Goal: Transaction & Acquisition: Download file/media

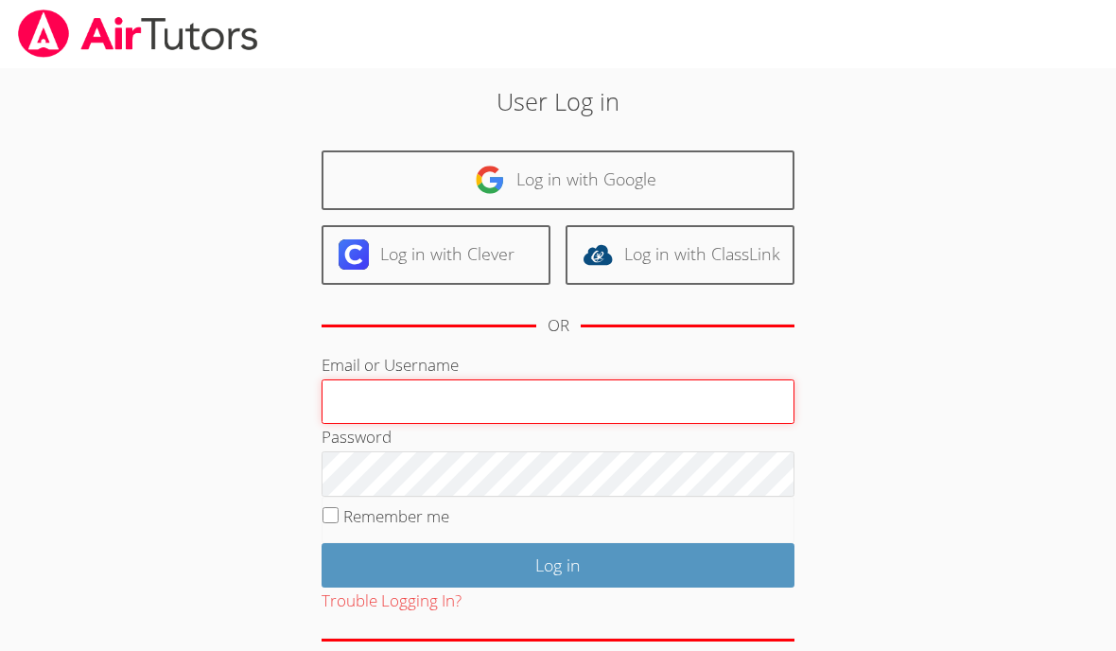
type input "[EMAIL_ADDRESS][DOMAIN_NAME]"
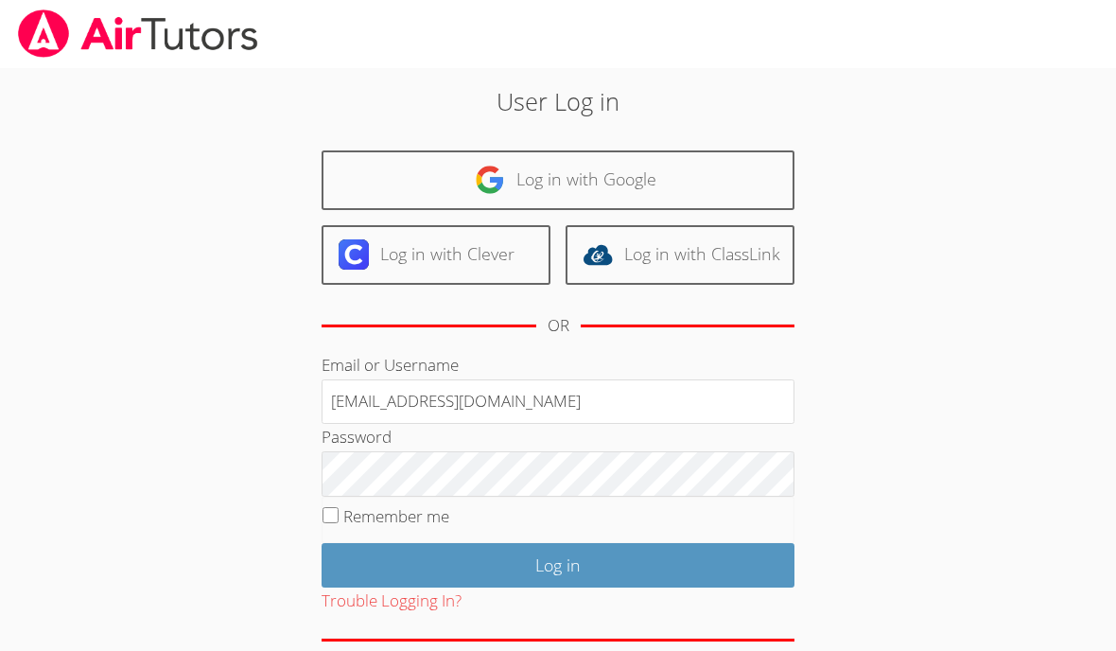
click at [743, 556] on input "Log in" at bounding box center [558, 565] width 473 height 44
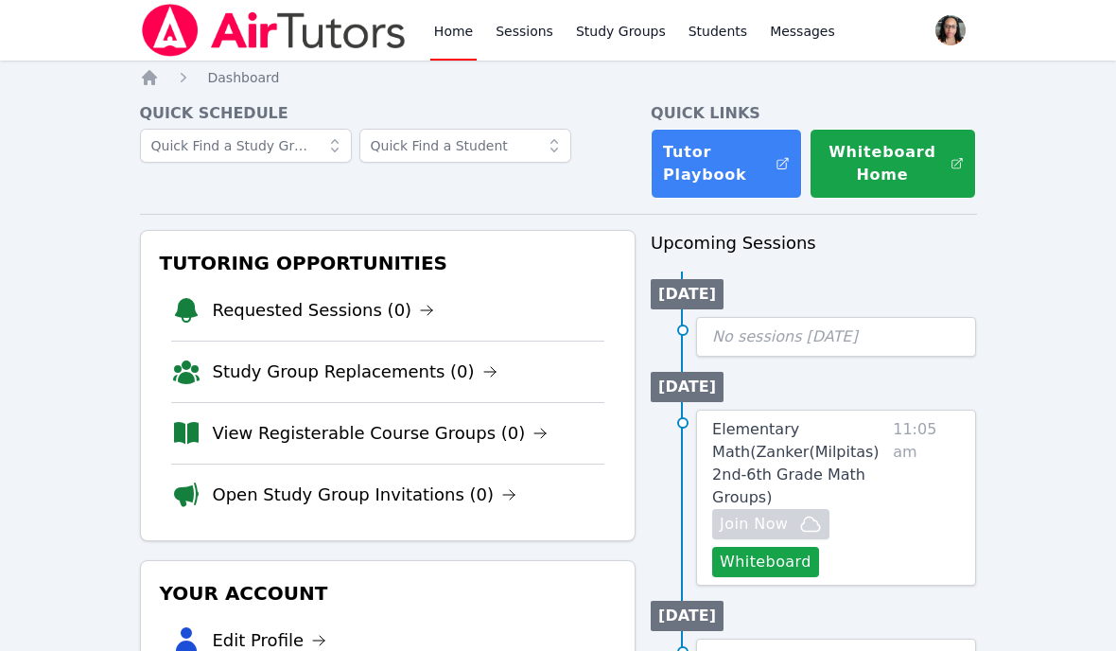
click at [814, 449] on span "Elementary Math ( Zanker(Milpitas) 2nd-6th Grade Math Groups )" at bounding box center [795, 463] width 167 height 86
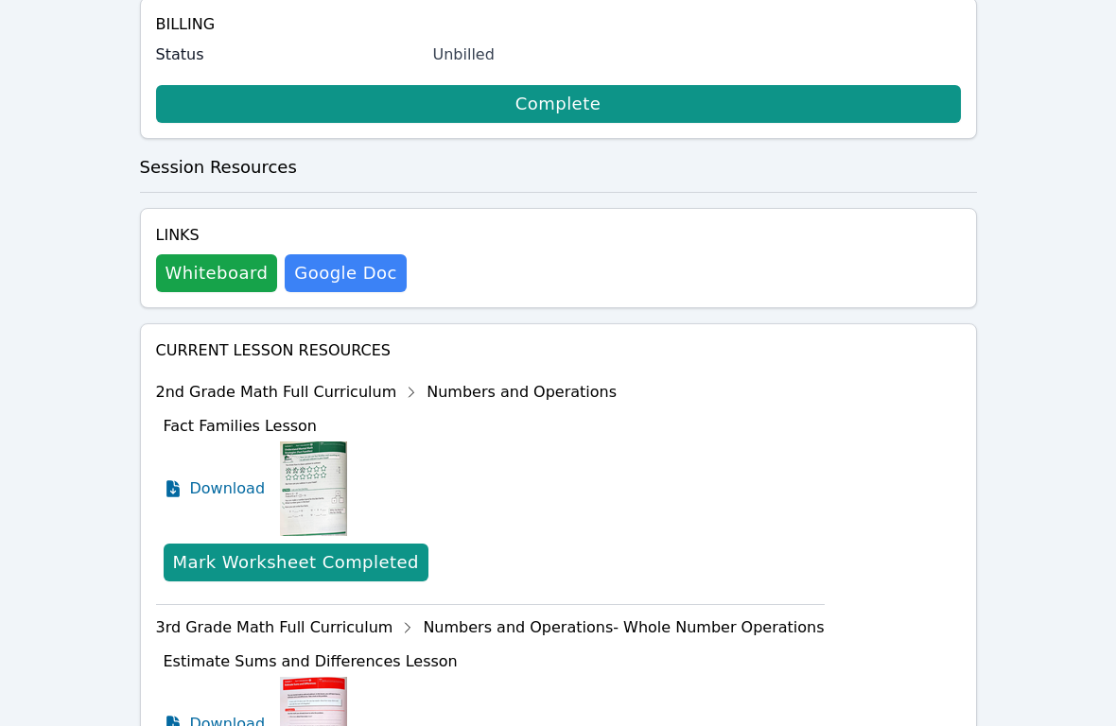
scroll to position [498, 0]
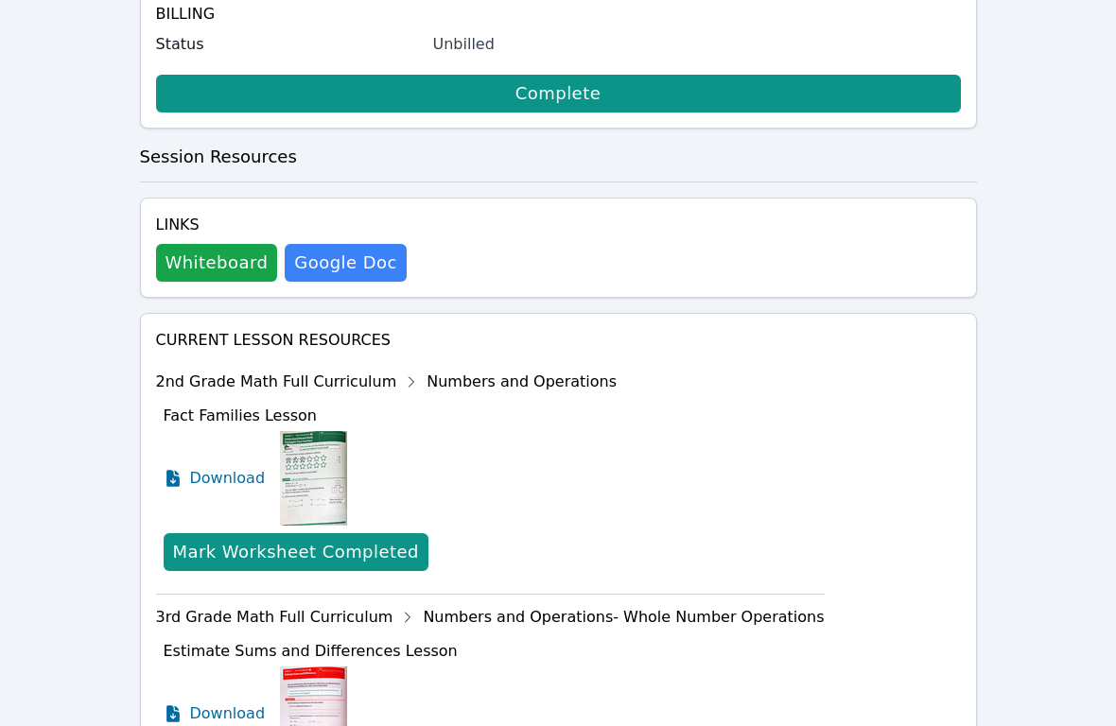
click at [174, 367] on div "2nd Grade Math Full Curriculum Numbers and Operations" at bounding box center [490, 382] width 669 height 30
click at [203, 367] on div "2nd Grade Math Full Curriculum Numbers and Operations" at bounding box center [490, 382] width 669 height 30
click at [181, 397] on div "Fact Families Lesson Download Mark Worksheet Completed" at bounding box center [494, 491] width 661 height 189
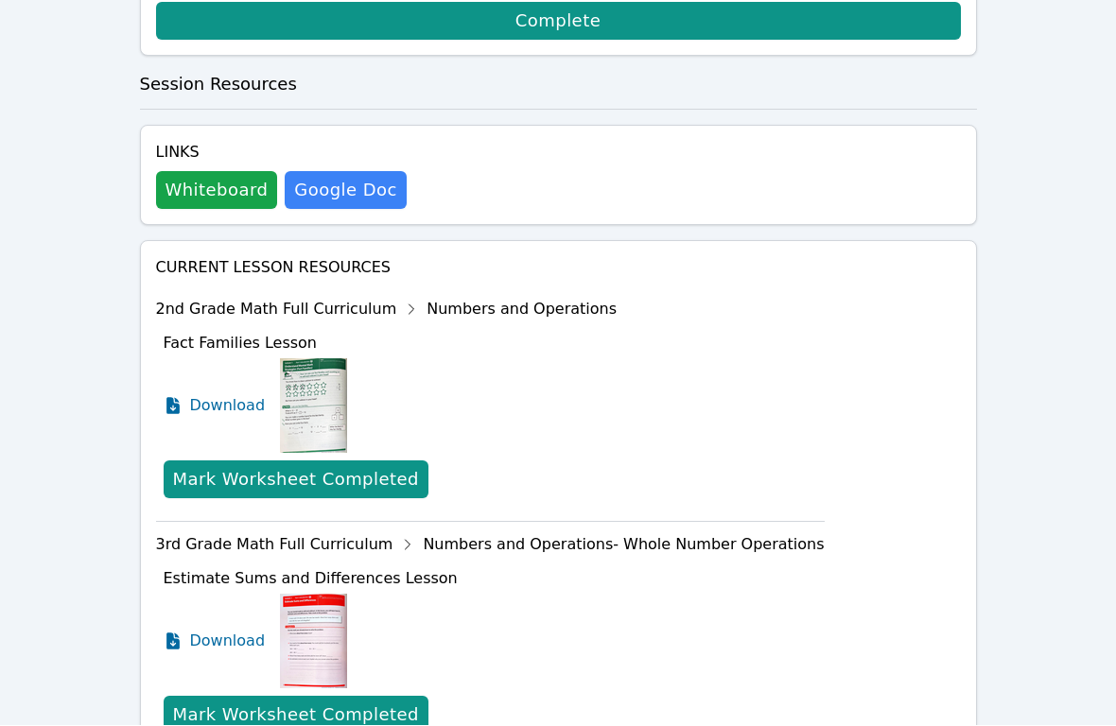
click at [530, 295] on div "2nd Grade Math Full Curriculum Numbers and Operations" at bounding box center [490, 310] width 669 height 30
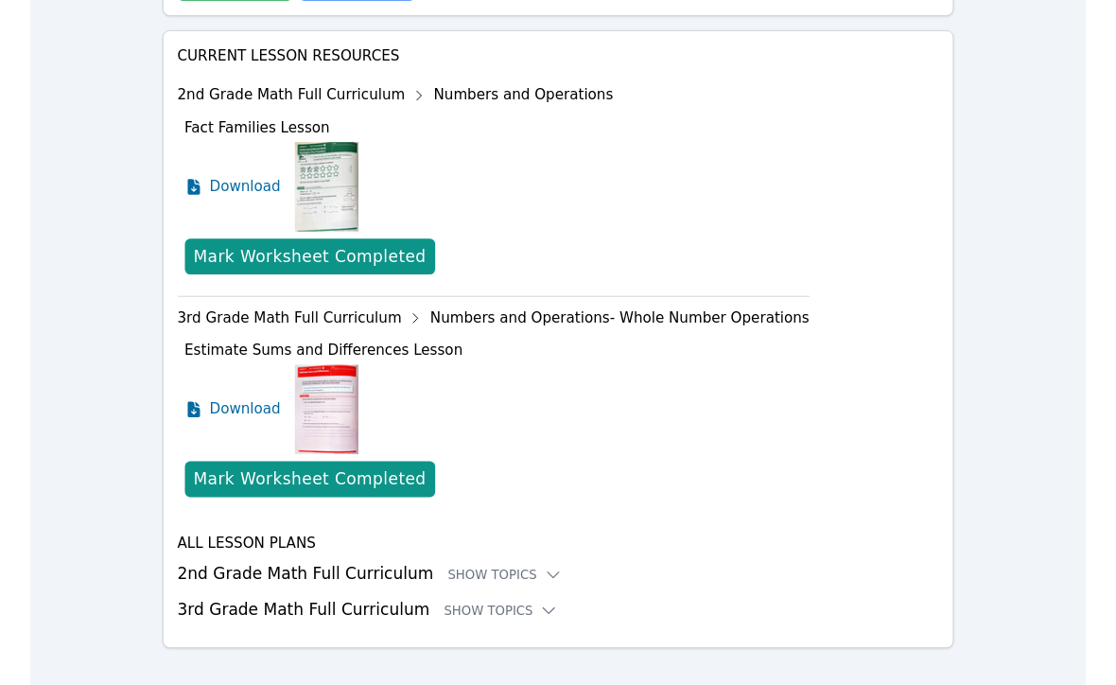
scroll to position [851, 0]
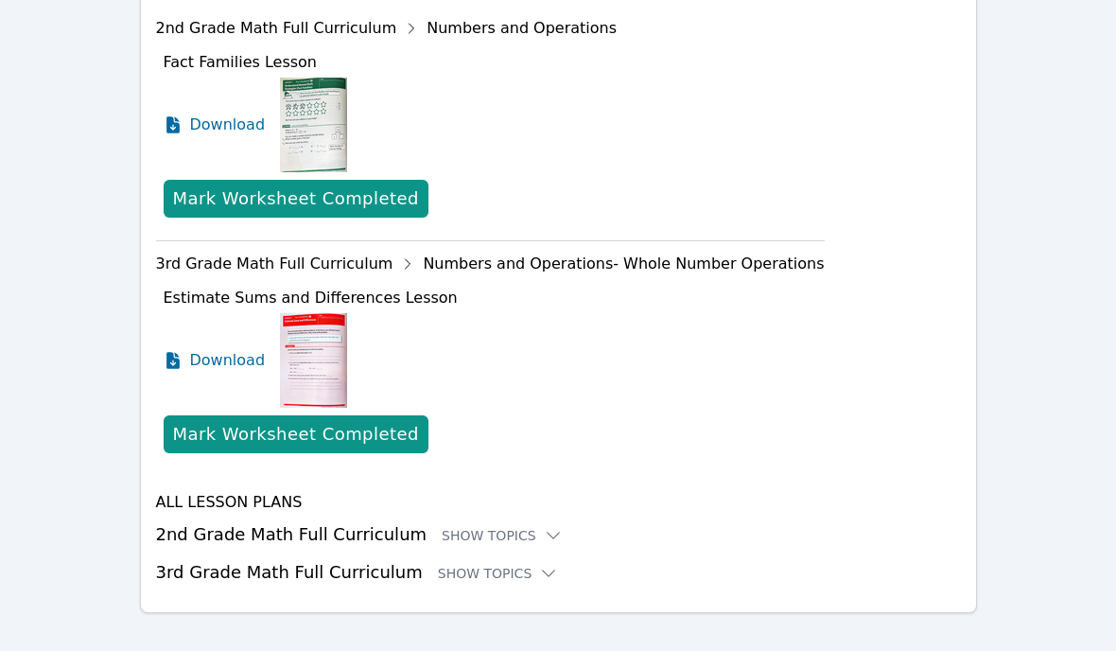
click at [497, 526] on div "Show Topics" at bounding box center [502, 535] width 121 height 19
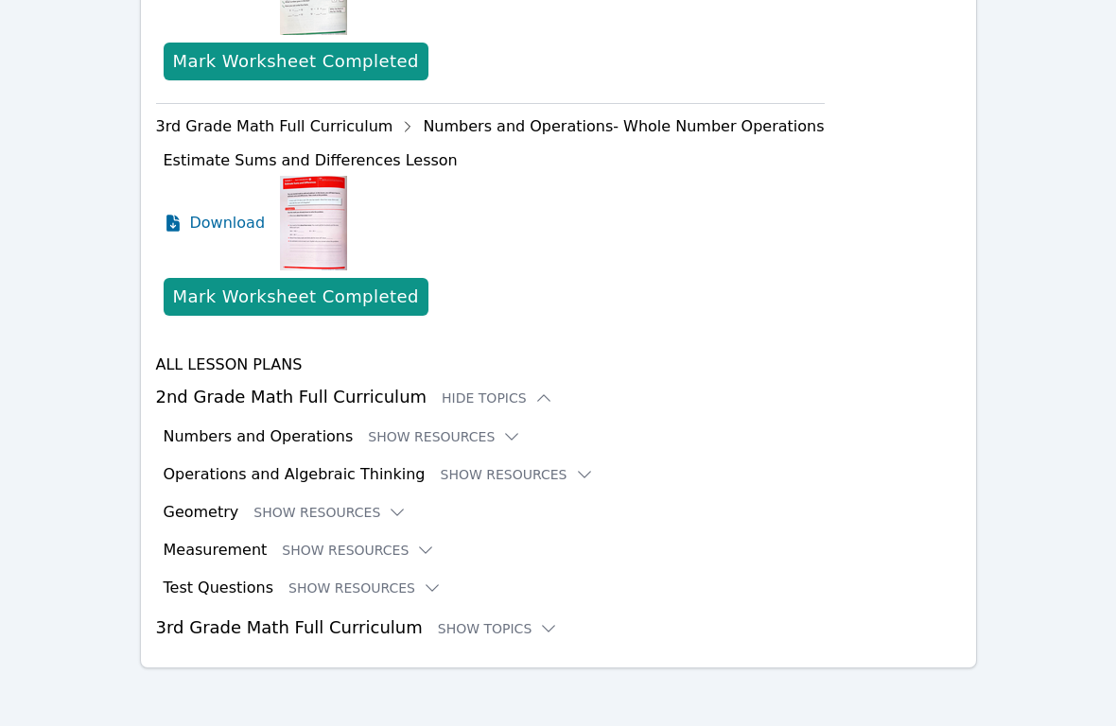
scroll to position [969, 0]
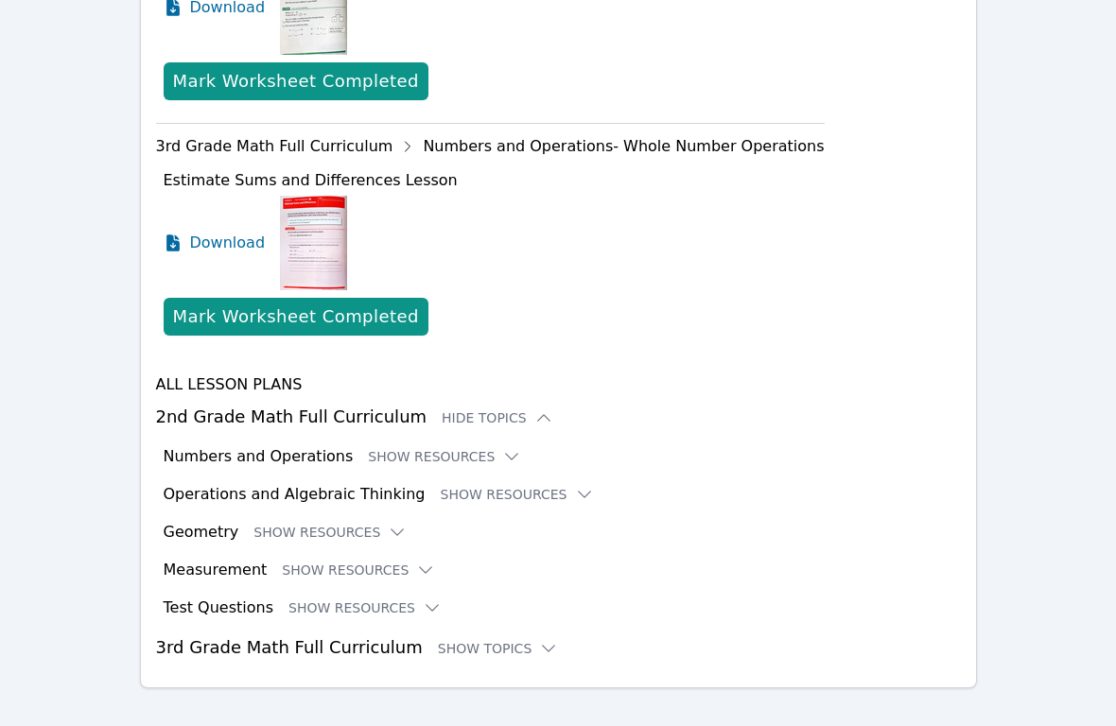
click at [453, 447] on button "Show Resources" at bounding box center [444, 456] width 153 height 19
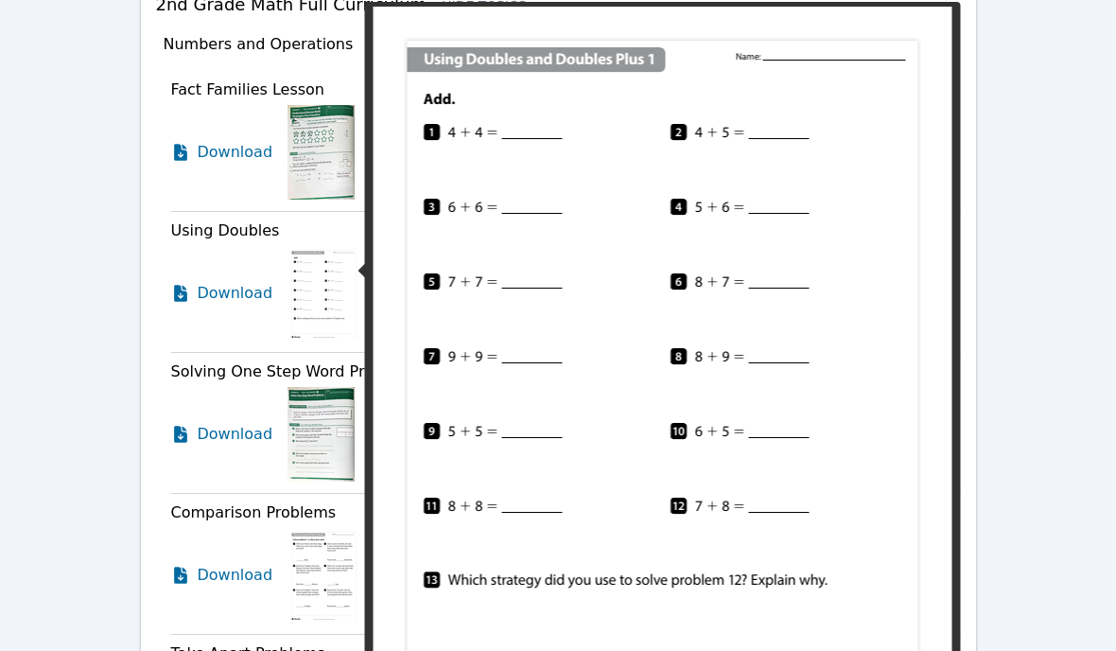
scroll to position [1380, 0]
click at [206, 283] on span "Download" at bounding box center [236, 294] width 76 height 23
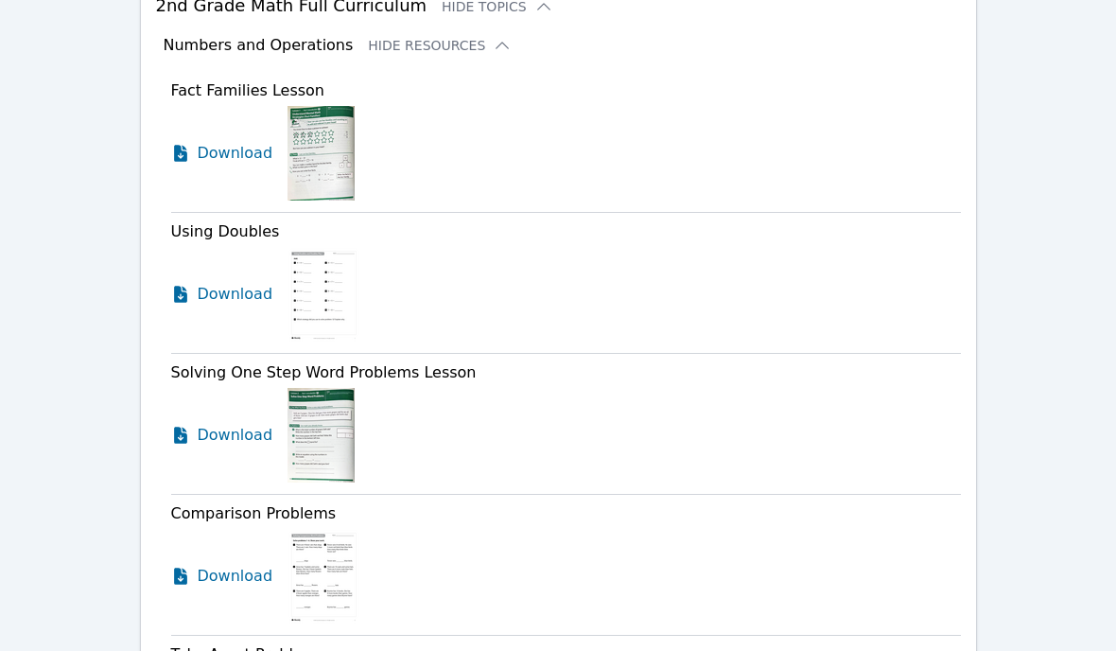
click at [205, 424] on span "Download" at bounding box center [236, 435] width 76 height 23
click at [235, 283] on span "Download" at bounding box center [236, 294] width 76 height 23
click at [216, 283] on span "Download" at bounding box center [236, 294] width 76 height 23
click at [211, 283] on span "Download" at bounding box center [236, 294] width 76 height 23
click at [227, 424] on span "Download" at bounding box center [236, 435] width 76 height 23
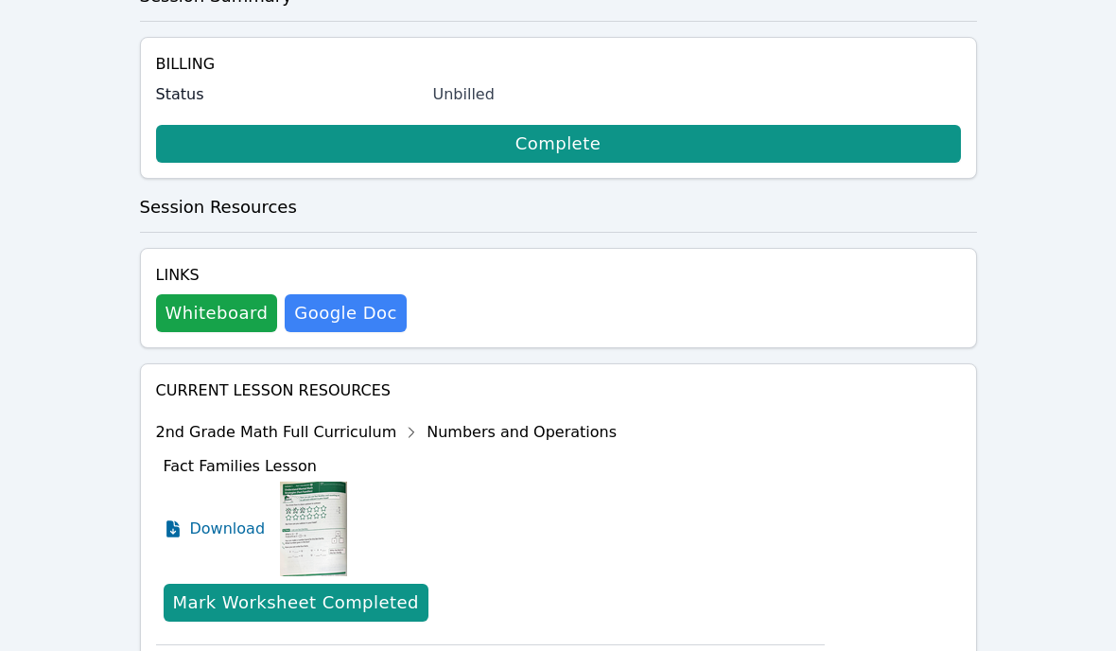
scroll to position [353, 0]
